Goal: Navigation & Orientation: Find specific page/section

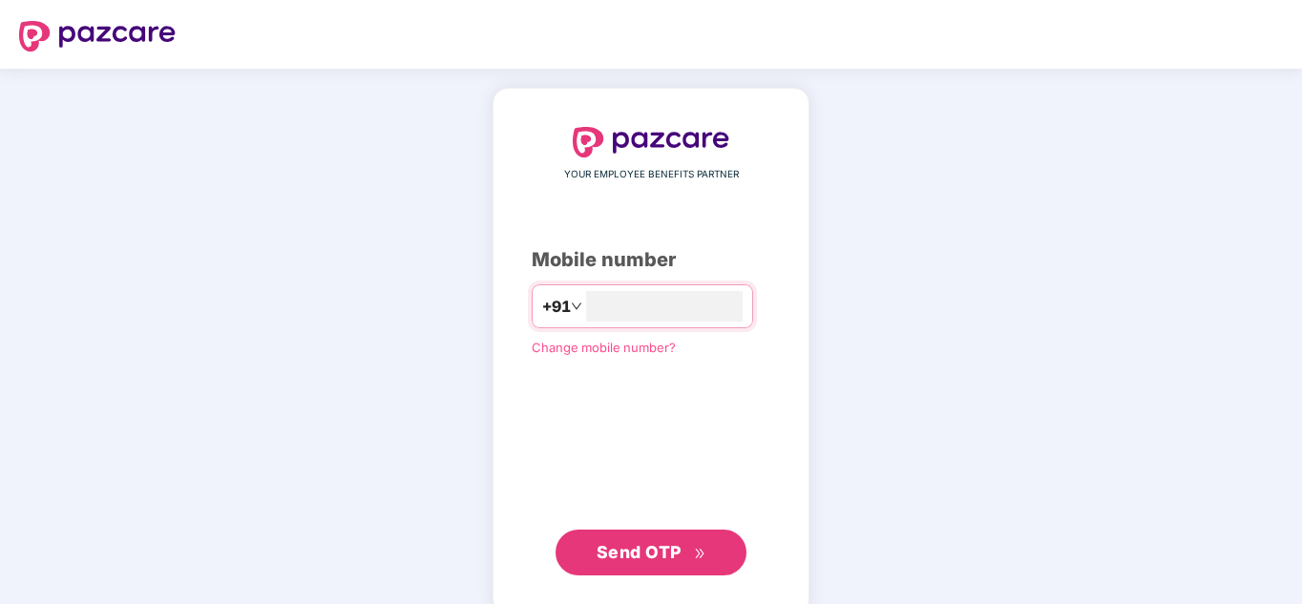
type input "**********"
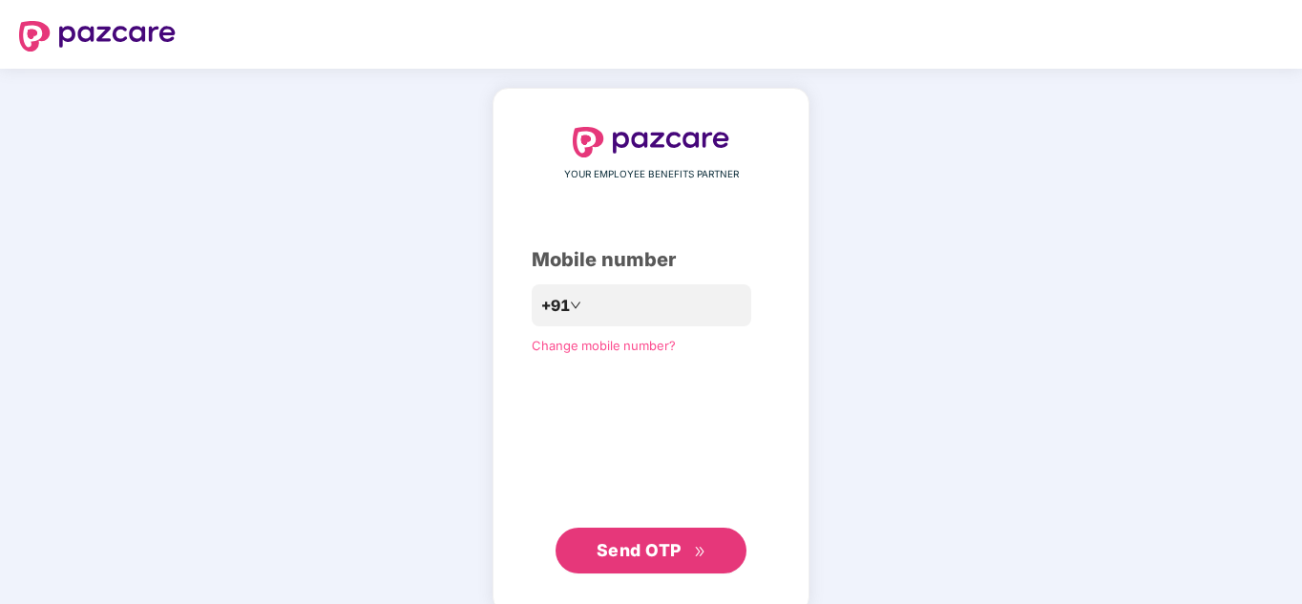
click at [658, 542] on span "Send OTP" at bounding box center [639, 550] width 85 height 20
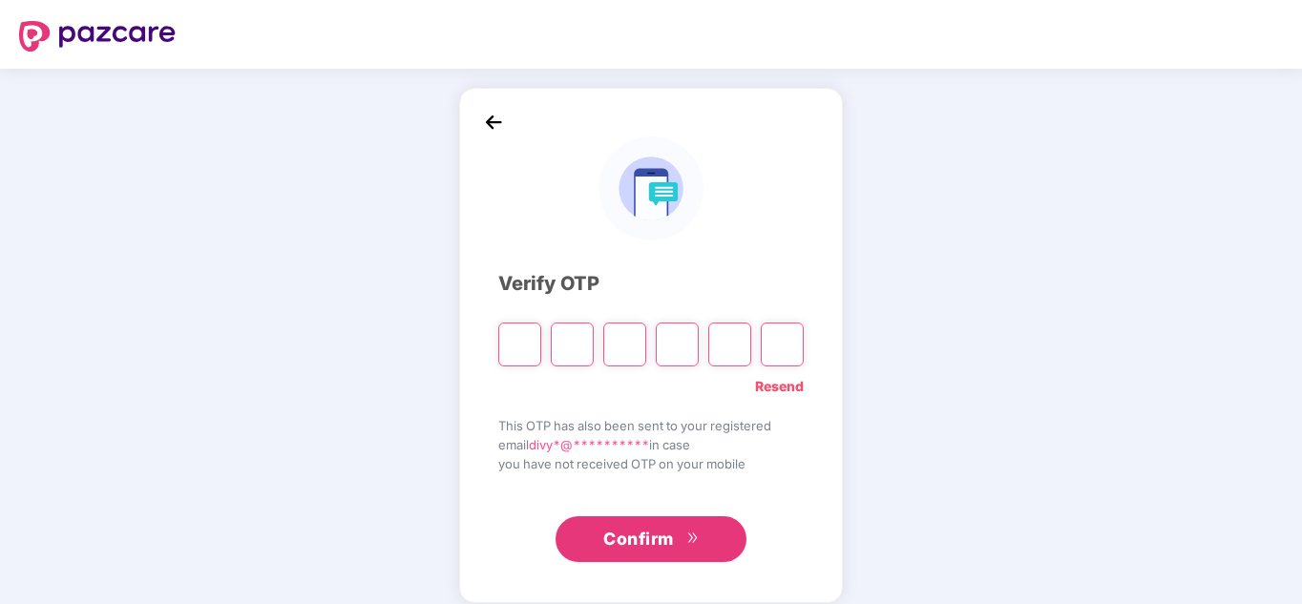
click at [1021, 493] on div "**********" at bounding box center [651, 346] width 1302 height 554
click at [513, 349] on input "Please enter verification code. Digit 1" at bounding box center [519, 345] width 43 height 44
type input "*"
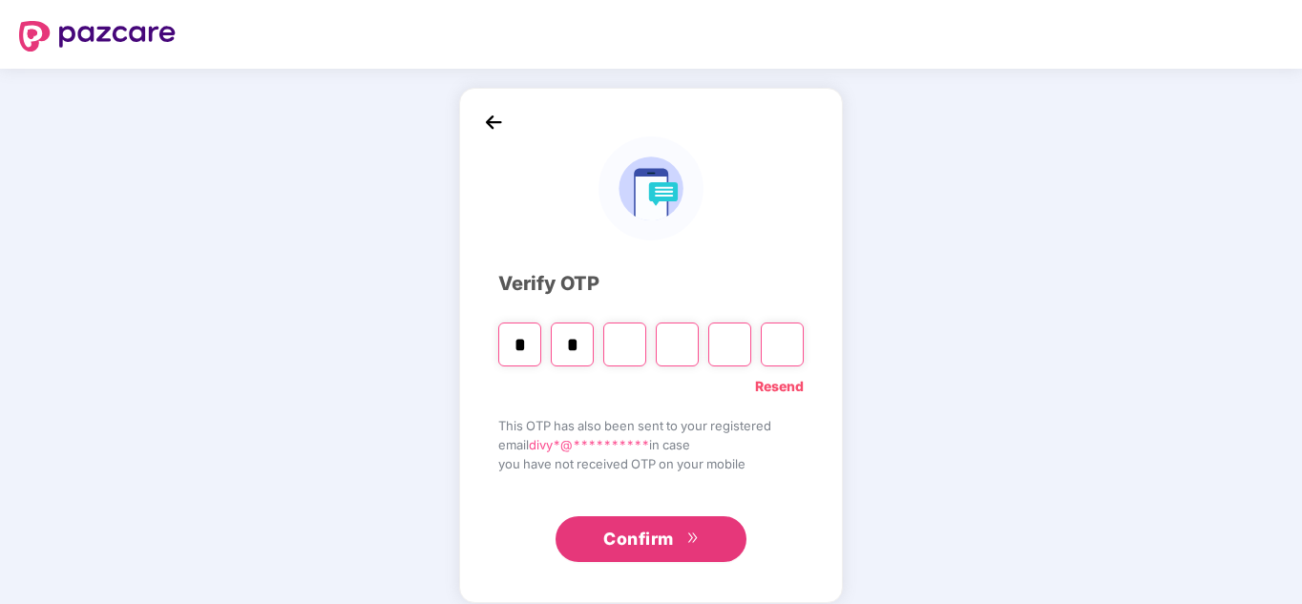
type input "*"
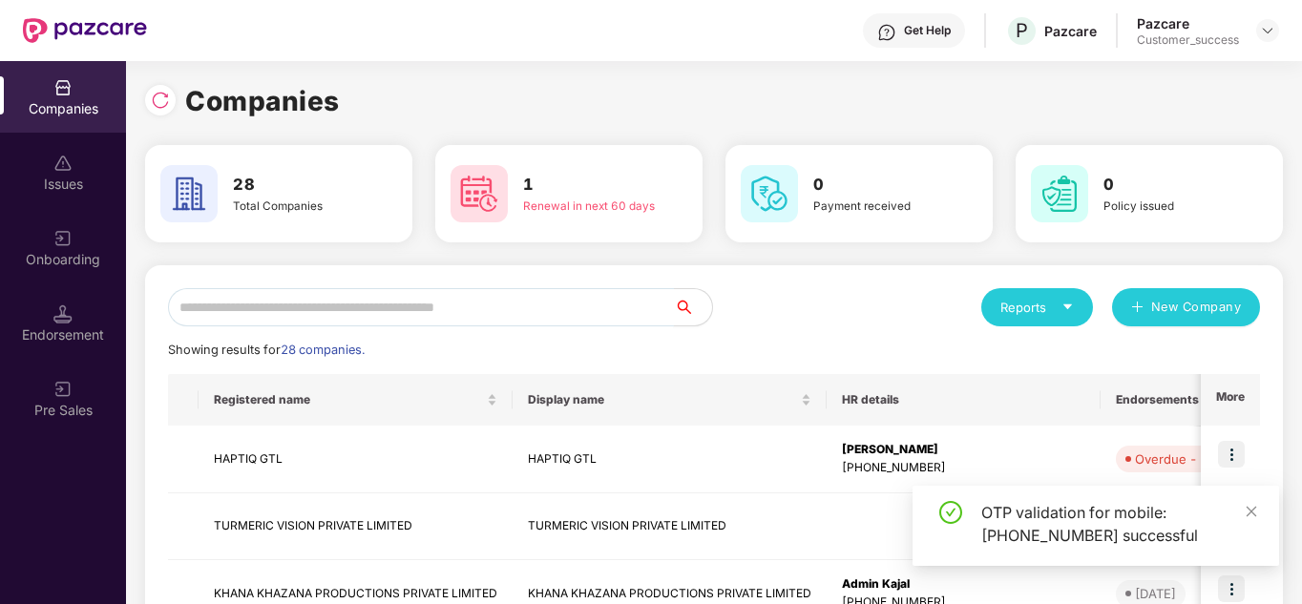
click at [397, 311] on input "text" at bounding box center [421, 307] width 506 height 38
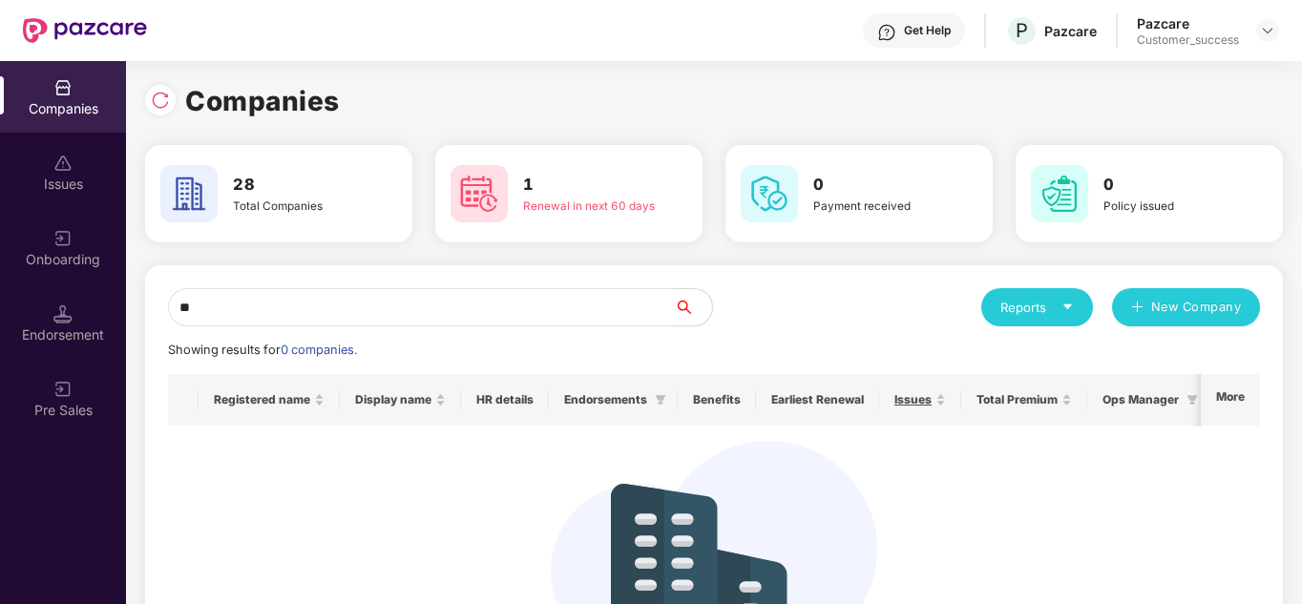
type input "*"
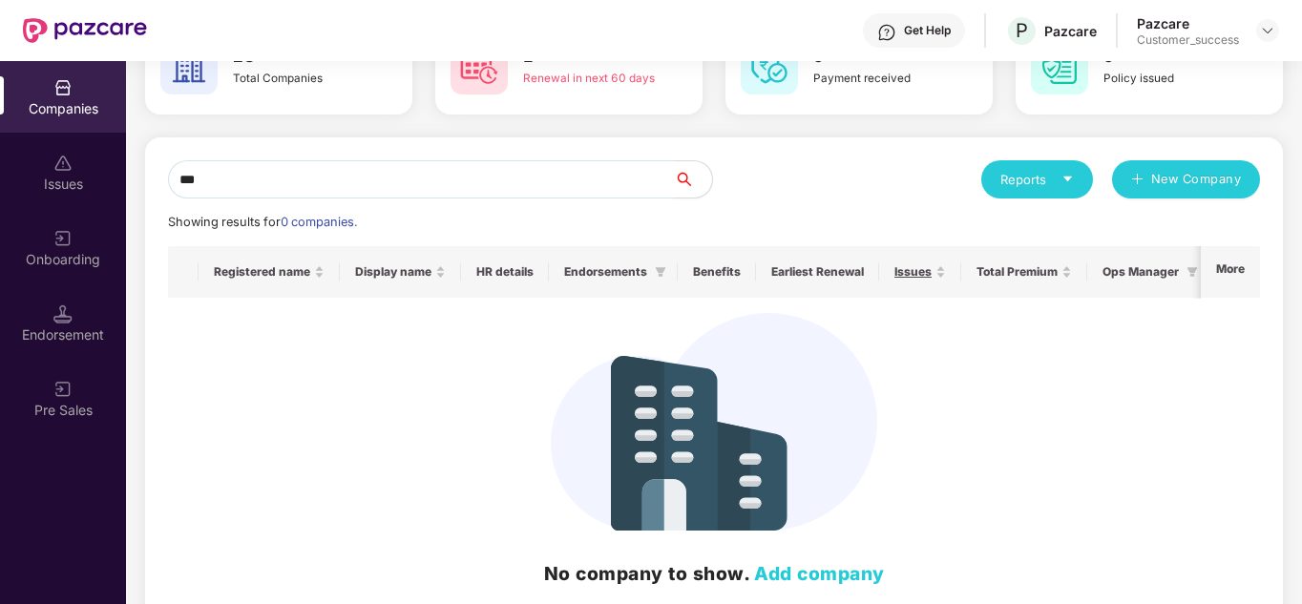
scroll to position [129, 0]
type input "*"
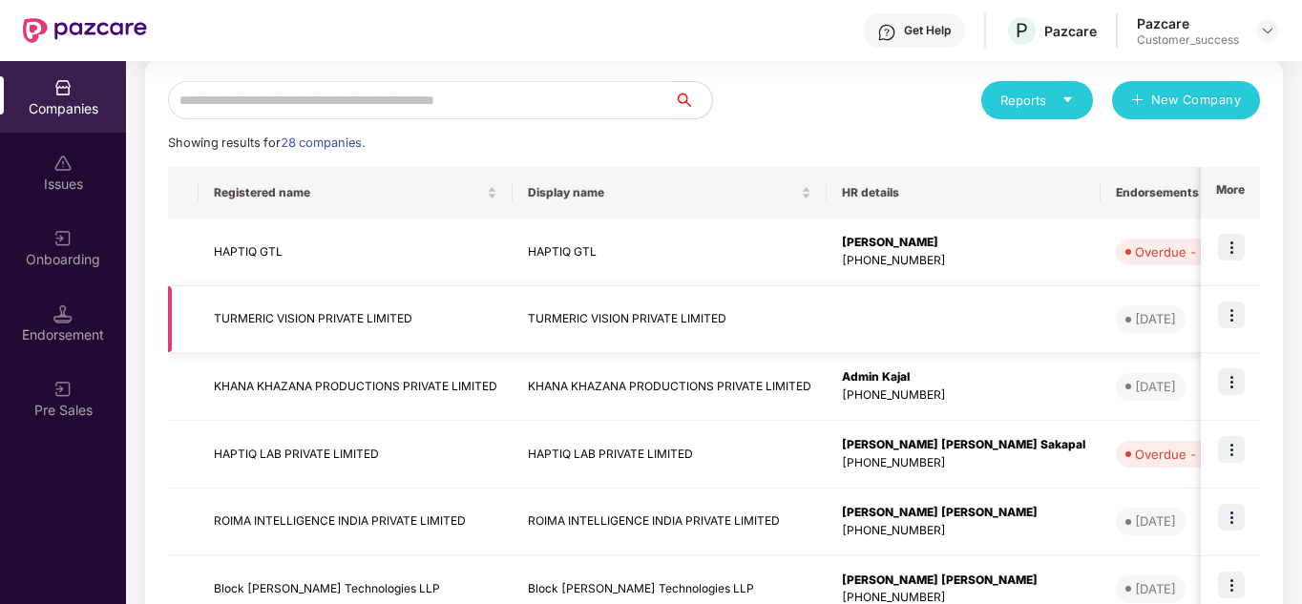
scroll to position [0, 0]
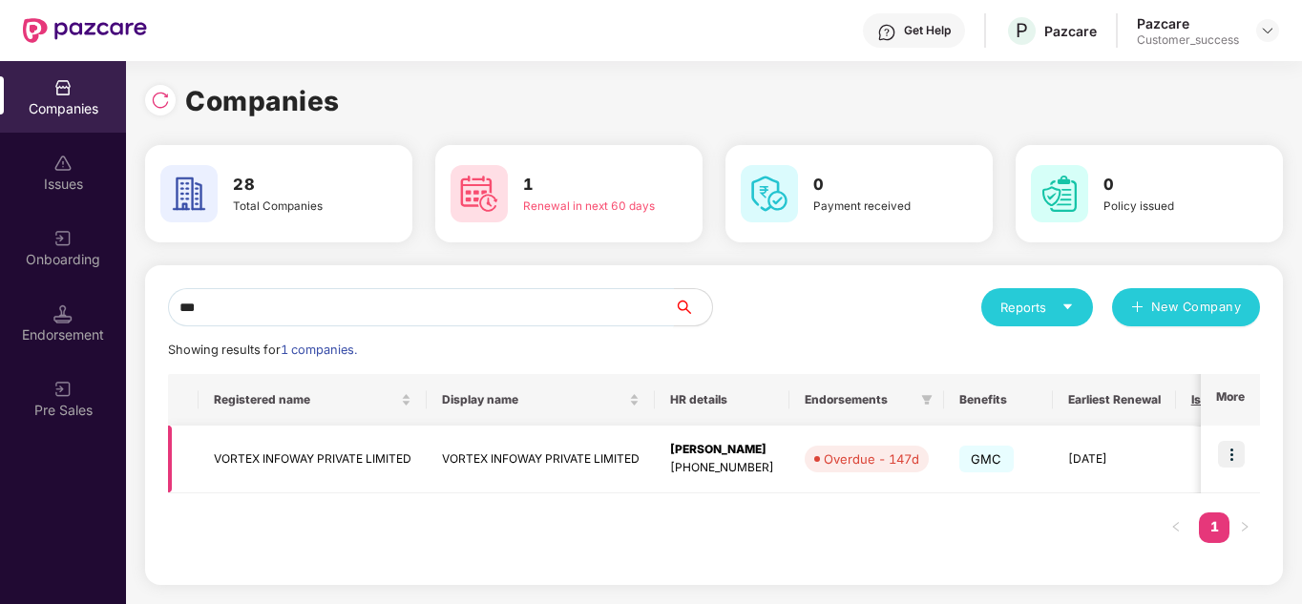
type input "***"
click at [1247, 455] on td at bounding box center [1230, 460] width 59 height 68
click at [1231, 456] on img at bounding box center [1231, 454] width 27 height 27
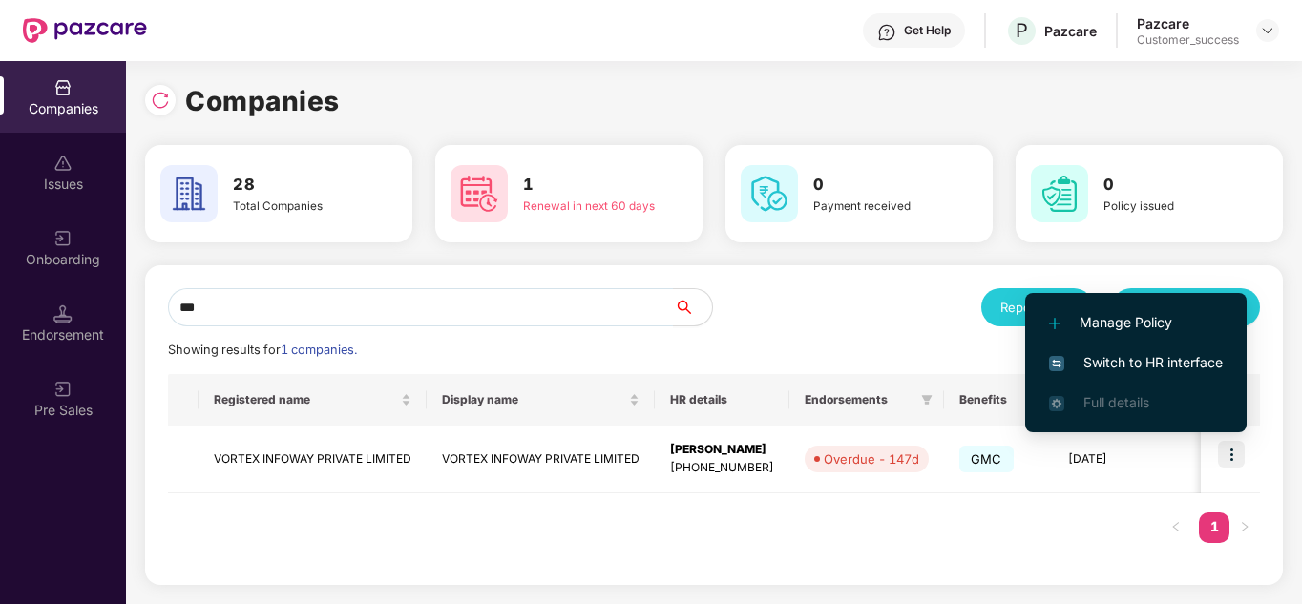
click at [1149, 367] on span "Switch to HR interface" at bounding box center [1136, 362] width 174 height 21
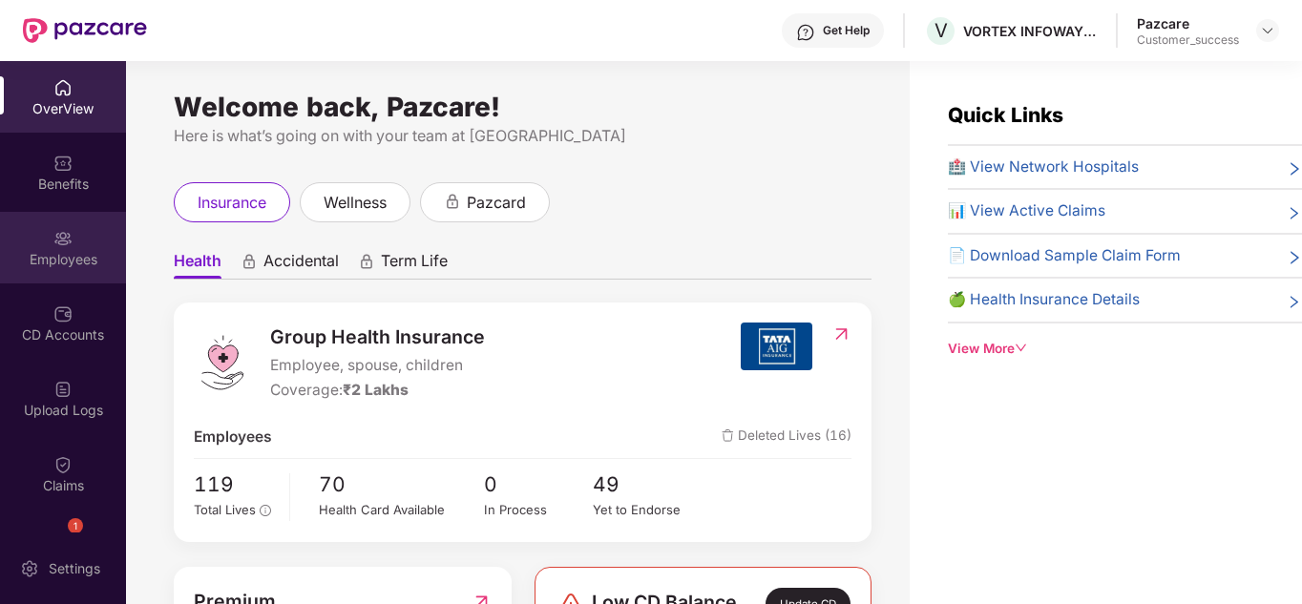
click at [62, 238] on img at bounding box center [62, 238] width 19 height 19
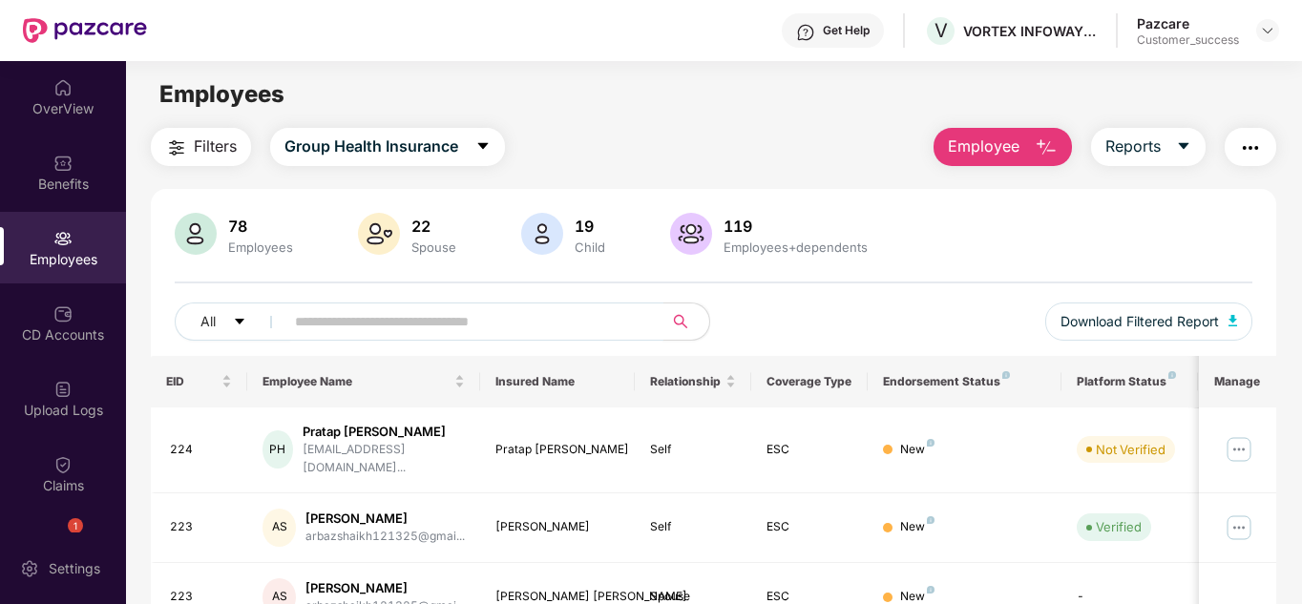
click at [326, 325] on input "text" at bounding box center [466, 321] width 343 height 29
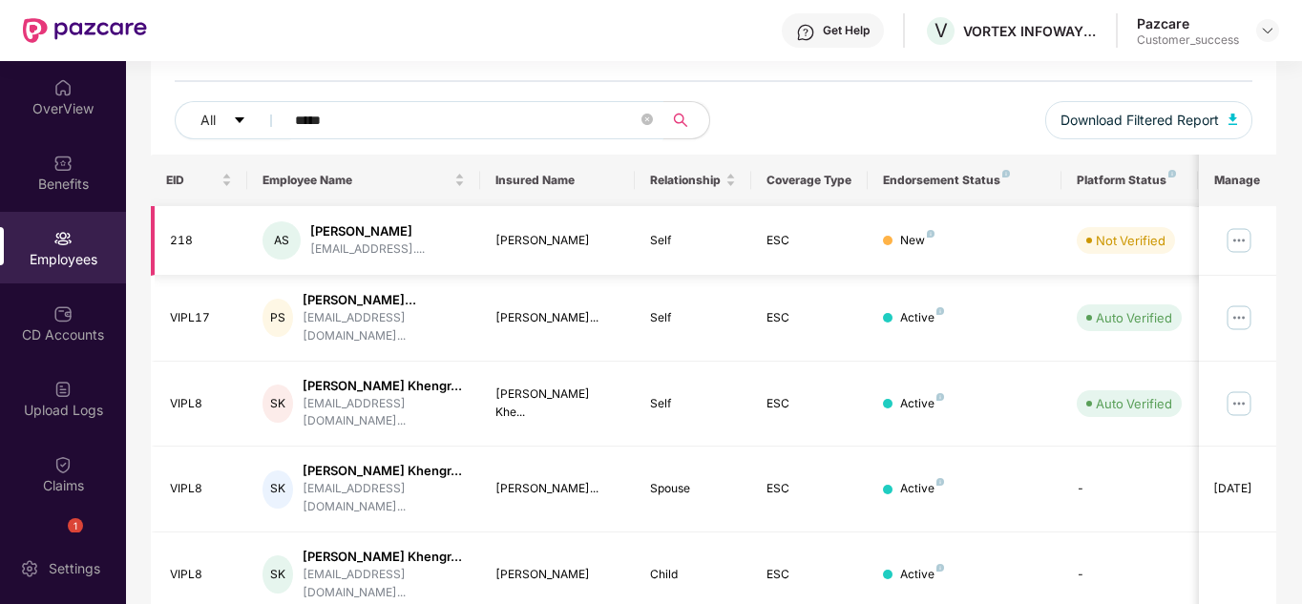
scroll to position [221, 0]
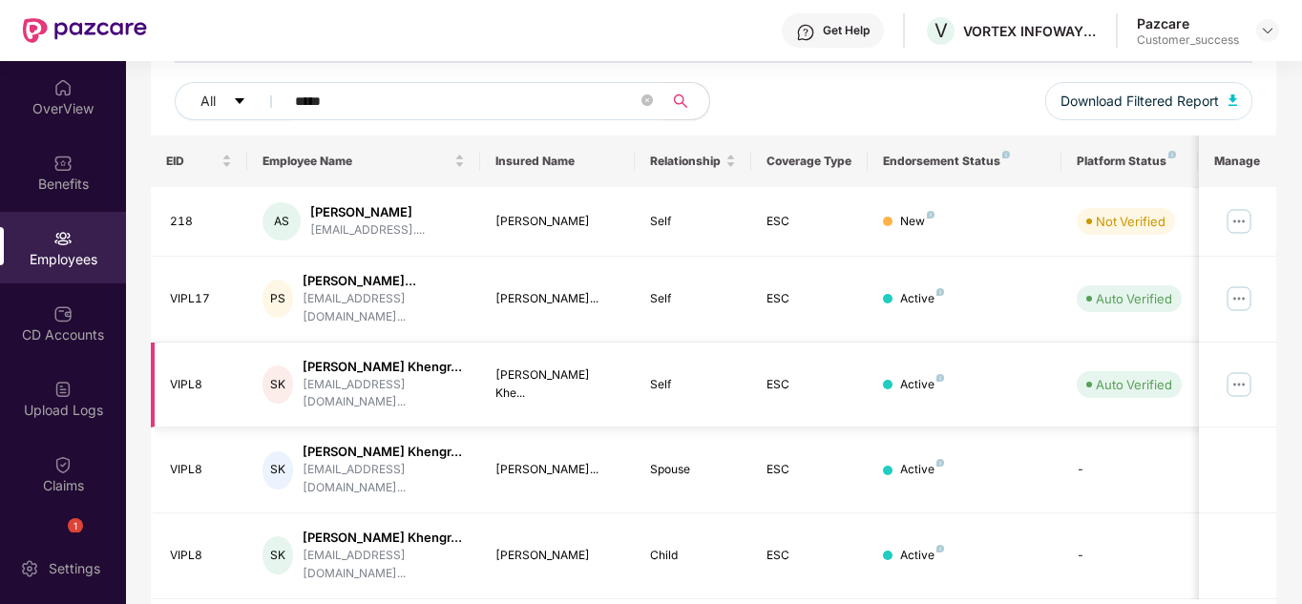
type input "*****"
click at [1243, 369] on img at bounding box center [1239, 384] width 31 height 31
click at [994, 376] on div "Active" at bounding box center [964, 385] width 163 height 18
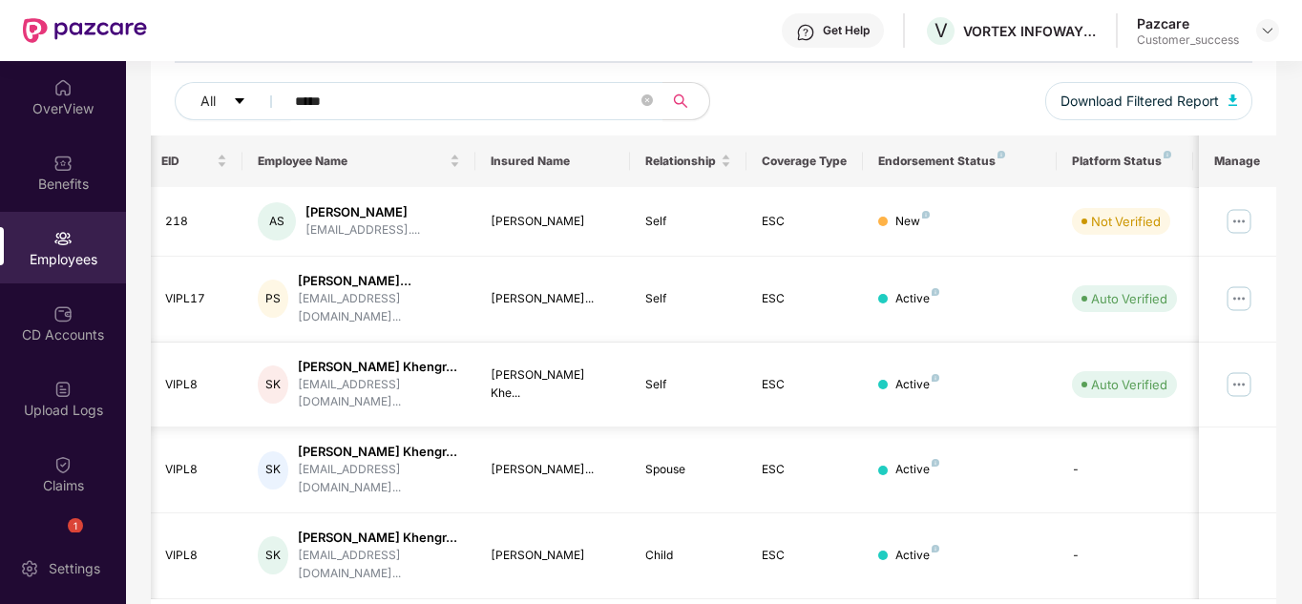
scroll to position [0, 4]
click at [950, 376] on div "Active" at bounding box center [960, 385] width 163 height 18
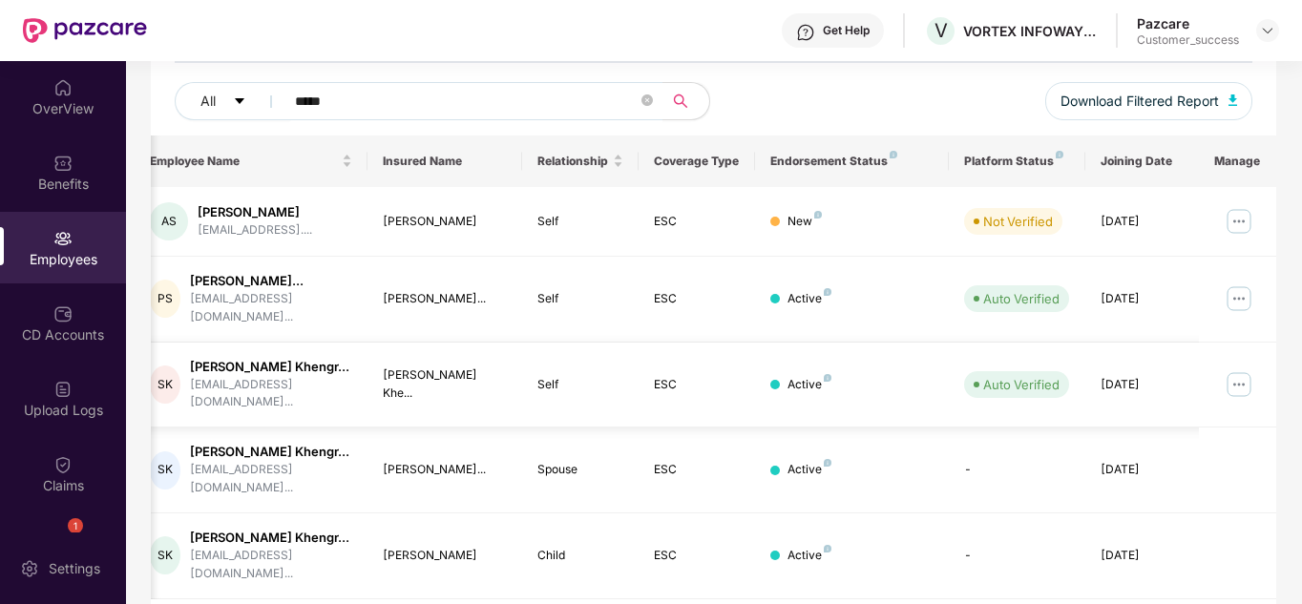
click at [1246, 369] on img at bounding box center [1239, 384] width 31 height 31
click at [893, 534] on td "Active" at bounding box center [852, 557] width 194 height 86
click at [1238, 369] on img at bounding box center [1239, 384] width 31 height 31
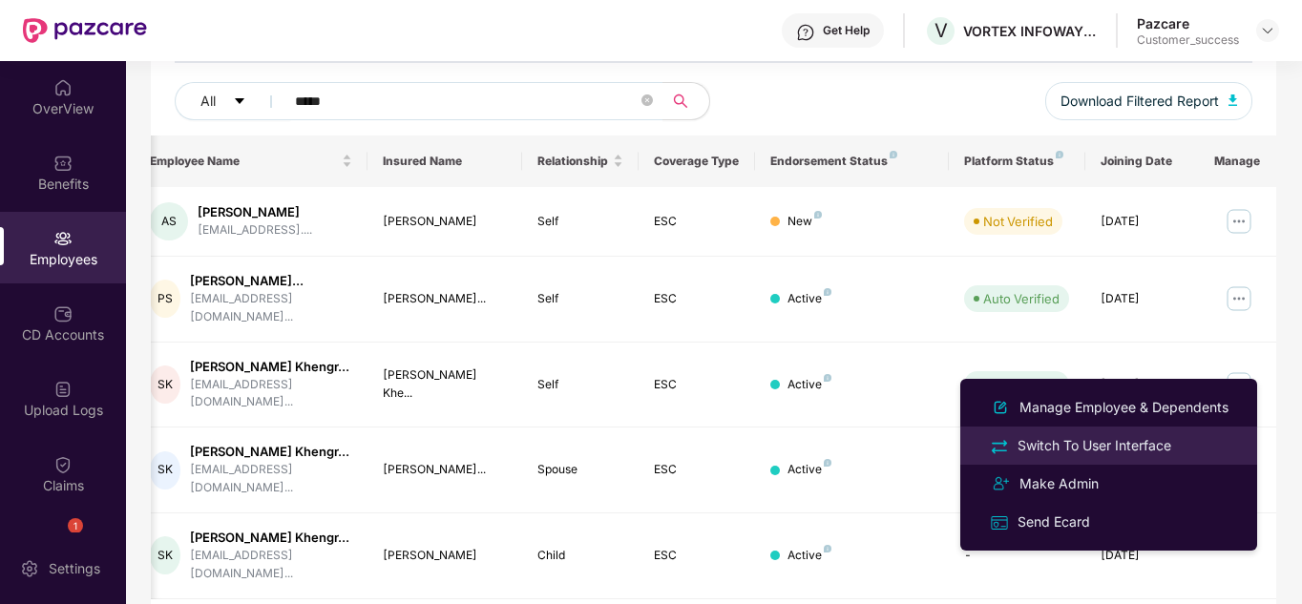
click at [1075, 437] on div "Switch To User Interface" at bounding box center [1094, 445] width 161 height 21
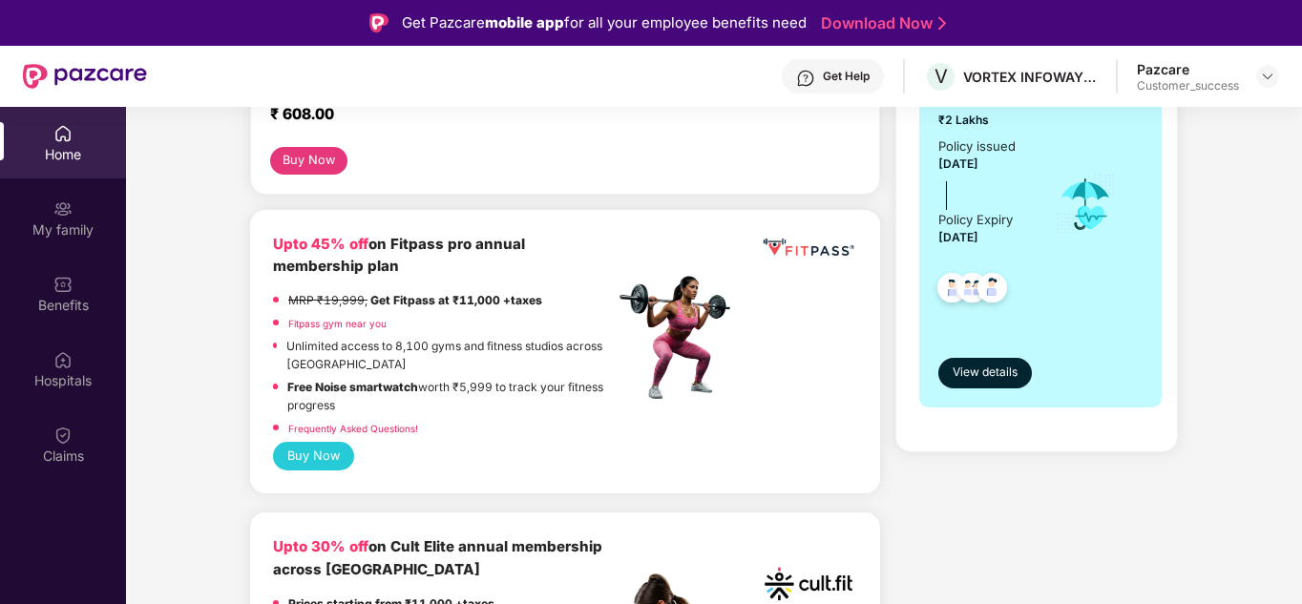
scroll to position [0, 0]
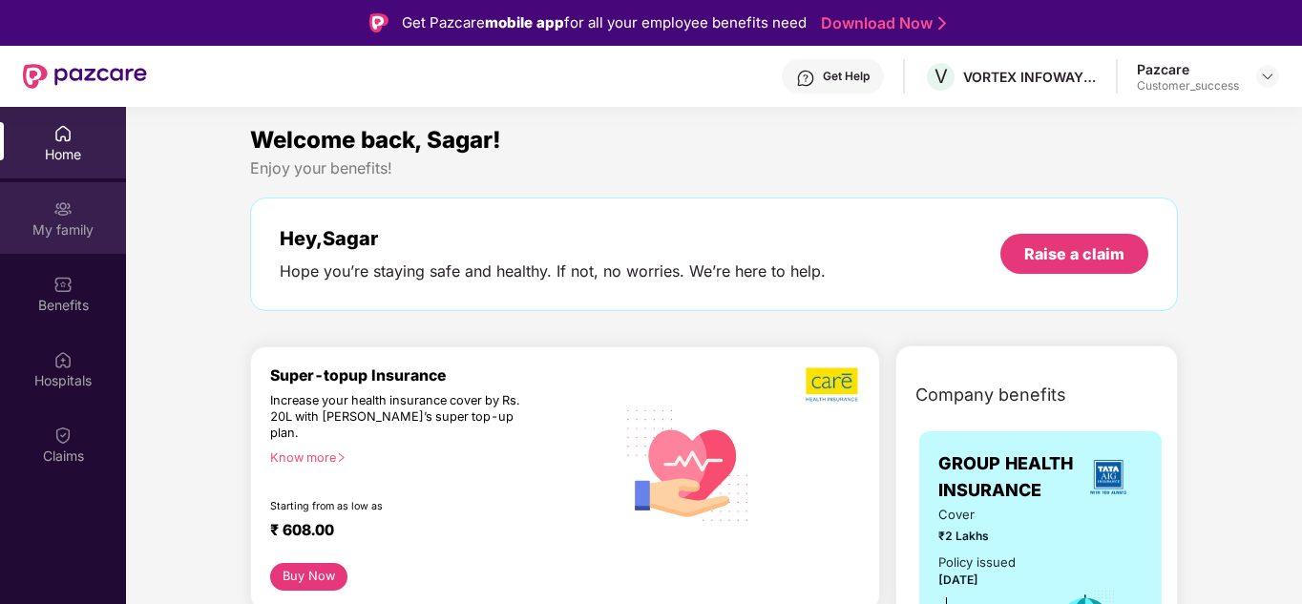
click at [85, 227] on div "My family" at bounding box center [63, 230] width 126 height 19
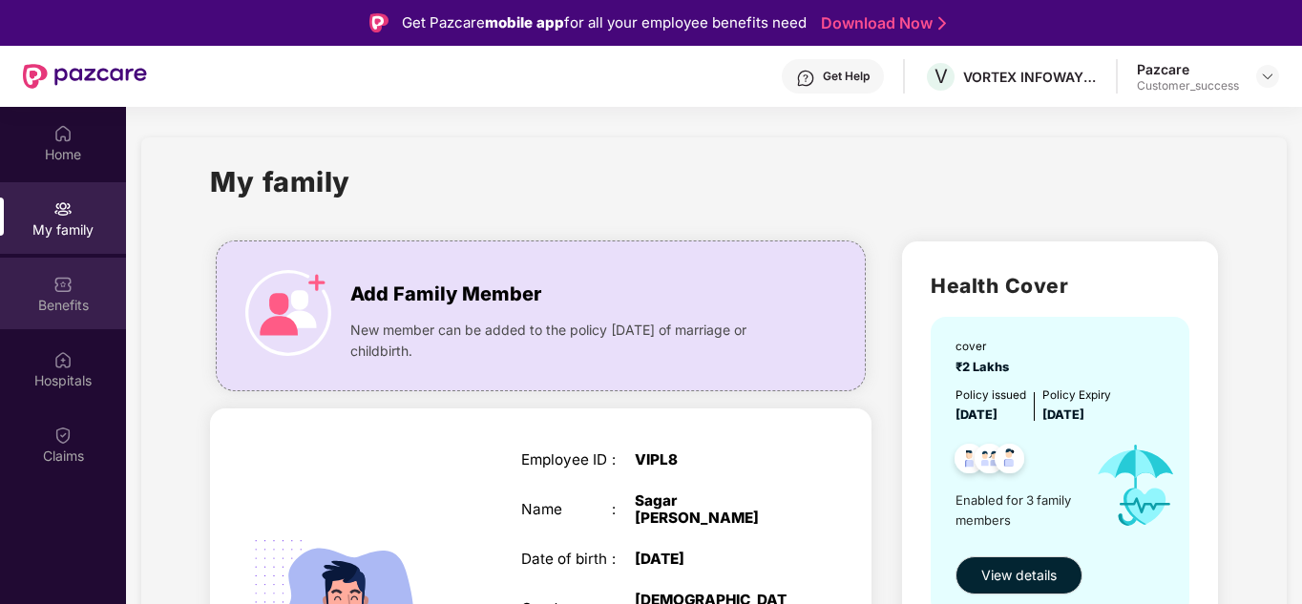
click at [70, 300] on div "Benefits" at bounding box center [63, 305] width 126 height 19
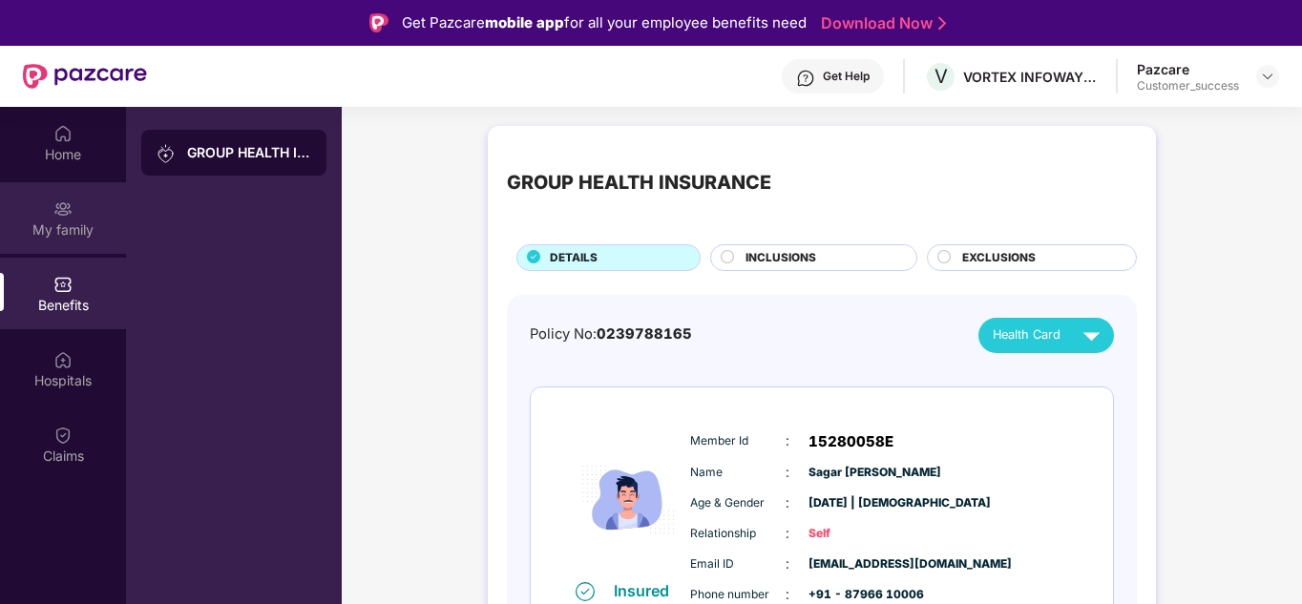
click at [59, 242] on div "My family" at bounding box center [63, 218] width 126 height 72
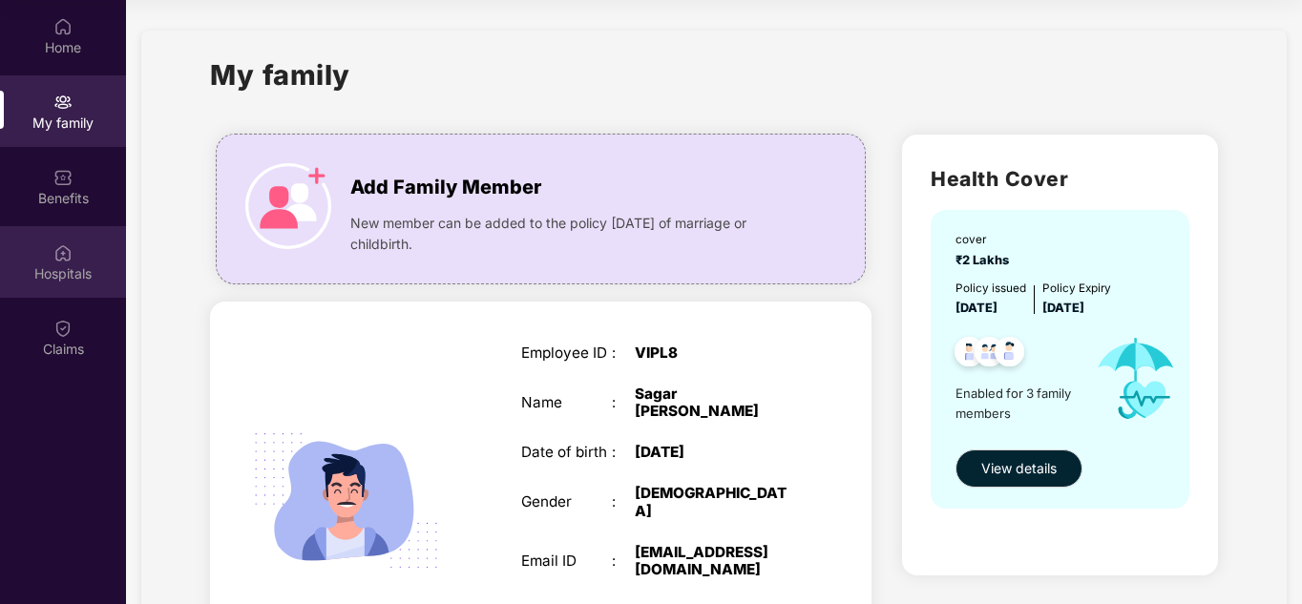
click at [76, 253] on div "Hospitals" at bounding box center [63, 262] width 126 height 72
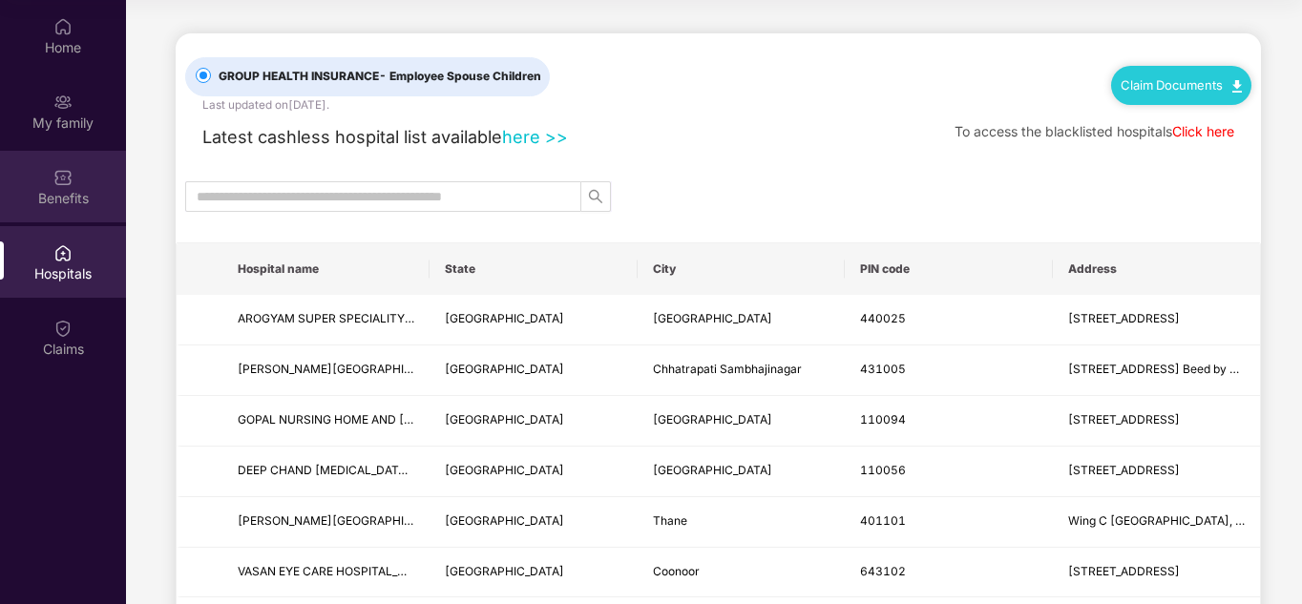
click at [70, 178] on img at bounding box center [62, 177] width 19 height 19
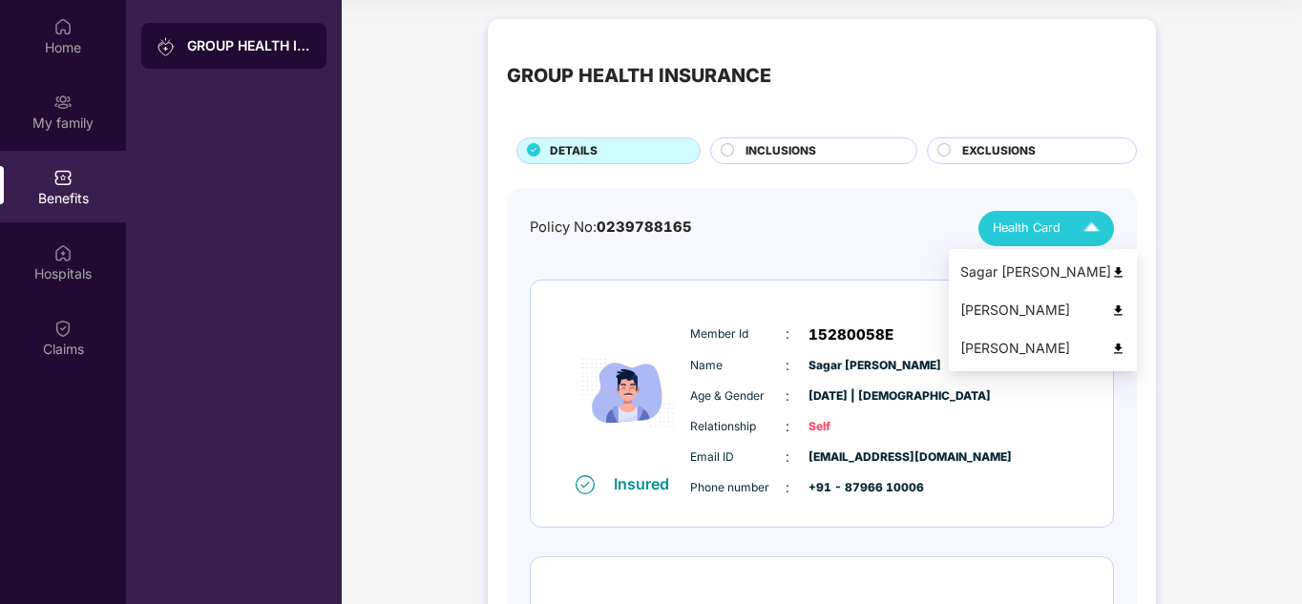
click at [1081, 220] on img at bounding box center [1091, 228] width 33 height 33
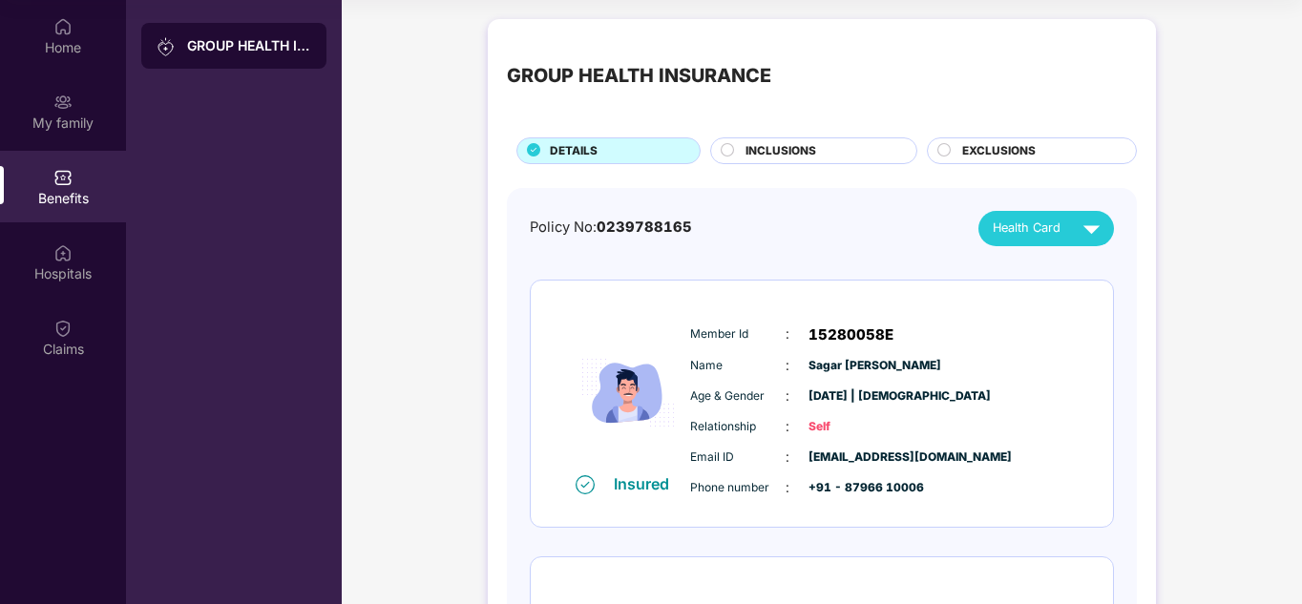
click at [851, 221] on div "Policy No: 0239788165 Health Card" at bounding box center [822, 228] width 584 height 35
click at [60, 275] on div "Hospitals" at bounding box center [63, 273] width 126 height 19
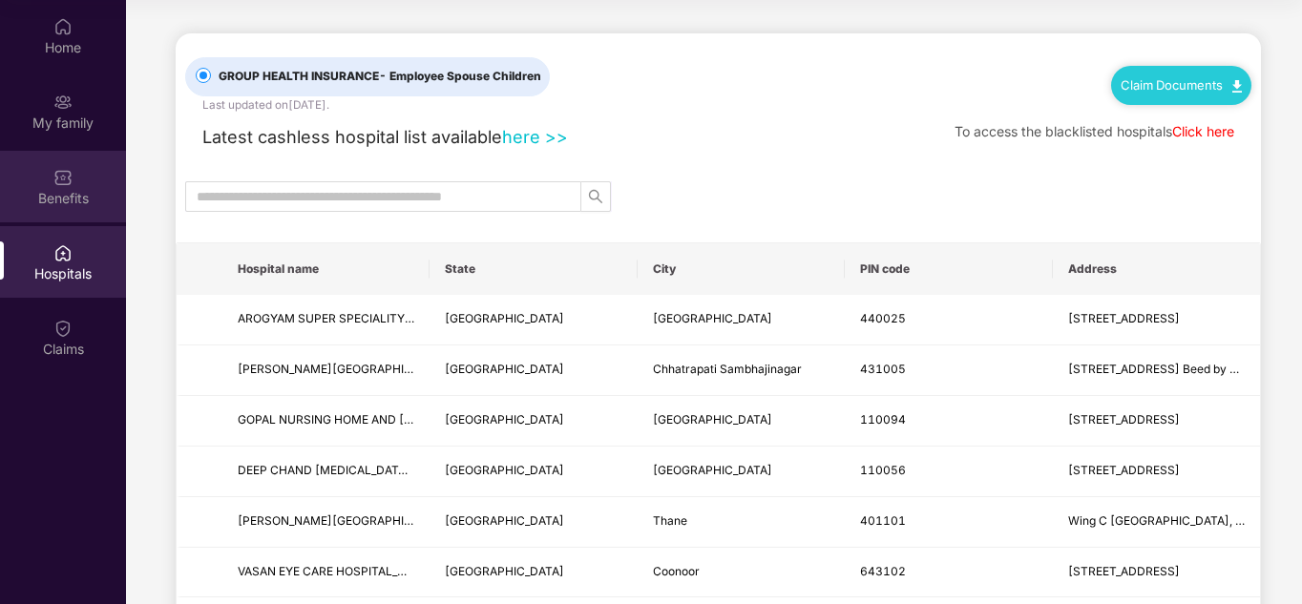
click at [62, 174] on img at bounding box center [62, 177] width 19 height 19
